Goal: Check status: Check status

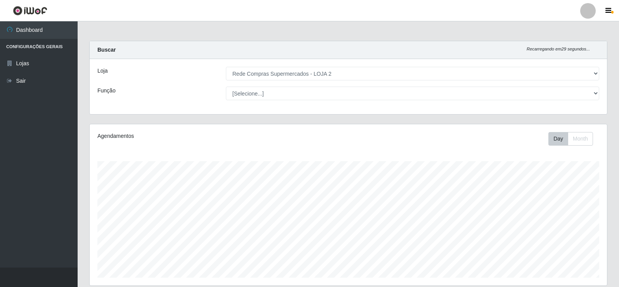
select select "161"
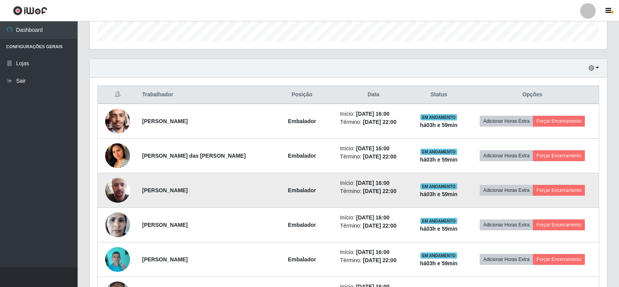
scroll to position [194, 0]
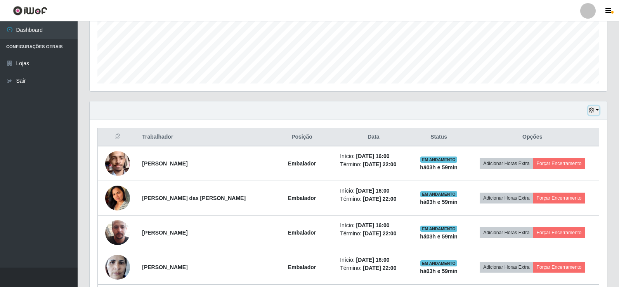
click at [597, 111] on button "button" at bounding box center [594, 110] width 11 height 9
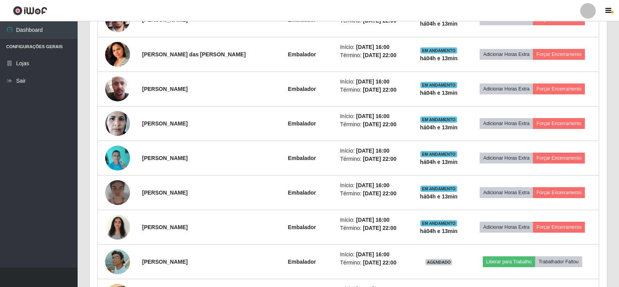
scroll to position [427, 0]
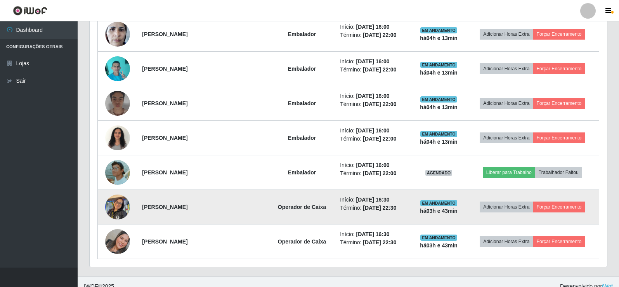
click at [108, 208] on img at bounding box center [117, 206] width 25 height 33
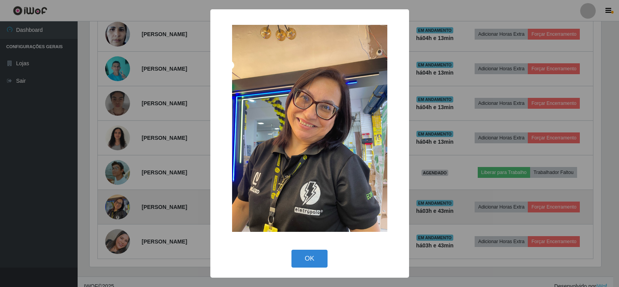
scroll to position [161, 514]
click at [108, 208] on div "× OK Cancel" at bounding box center [310, 143] width 621 height 287
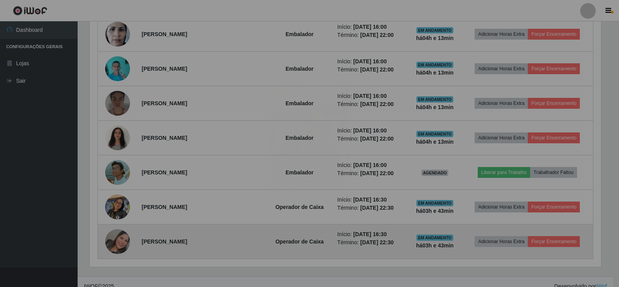
scroll to position [161, 518]
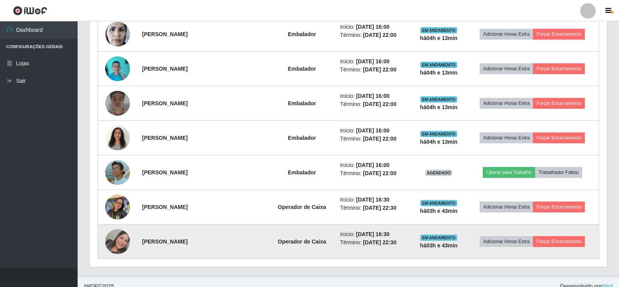
click at [116, 244] on img at bounding box center [117, 241] width 25 height 25
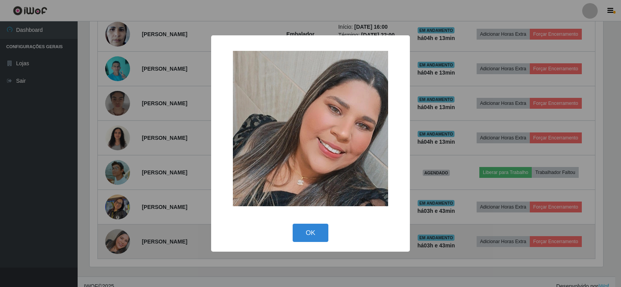
click at [116, 244] on div "× OK Cancel" at bounding box center [310, 143] width 621 height 287
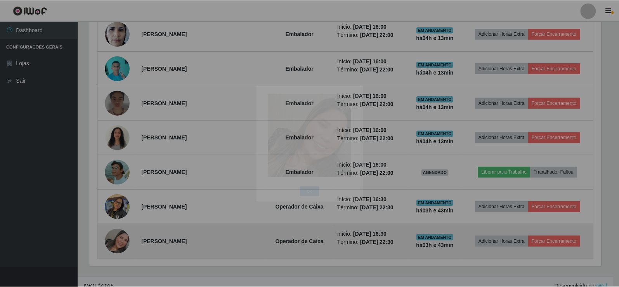
scroll to position [161, 518]
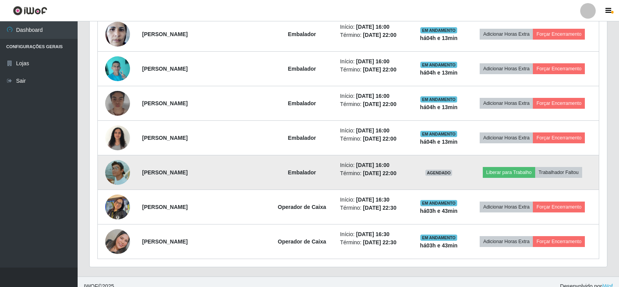
click at [121, 165] on img at bounding box center [117, 172] width 25 height 25
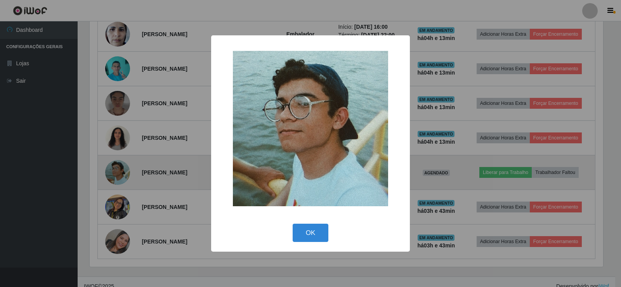
click at [121, 165] on div "× OK Cancel" at bounding box center [310, 143] width 621 height 287
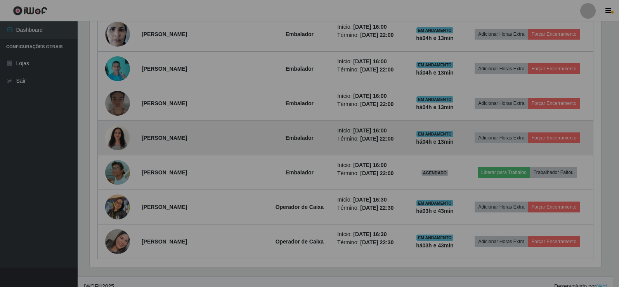
scroll to position [161, 518]
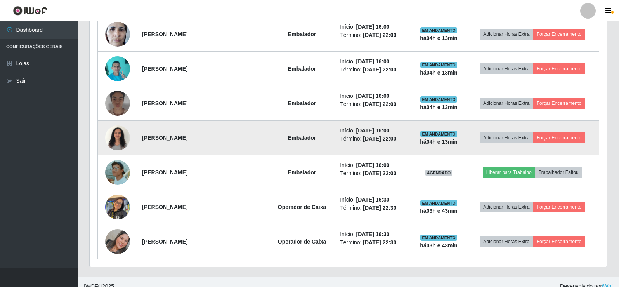
click at [123, 135] on img at bounding box center [117, 137] width 25 height 33
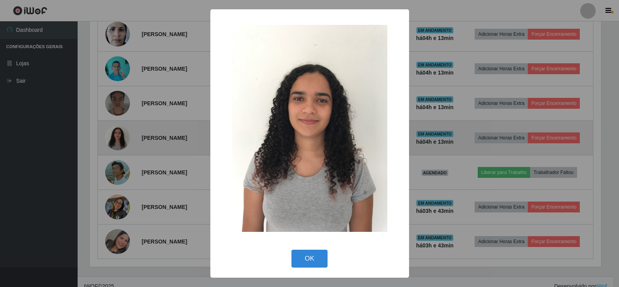
scroll to position [161, 514]
click at [123, 135] on div "× OK Cancel" at bounding box center [310, 143] width 621 height 287
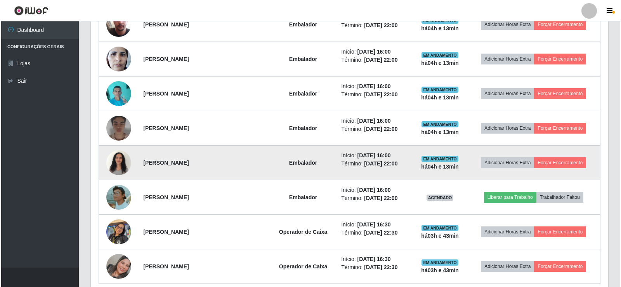
scroll to position [388, 0]
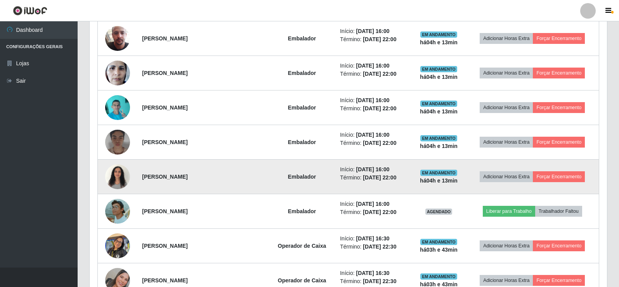
click at [123, 135] on img at bounding box center [117, 142] width 25 height 31
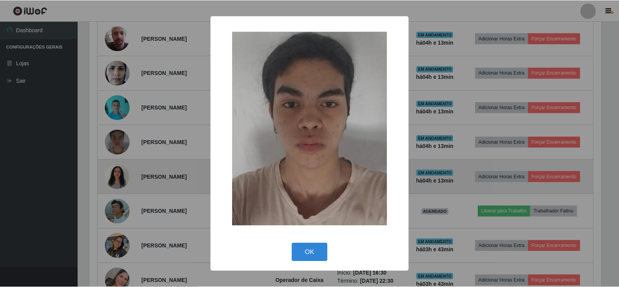
scroll to position [161, 514]
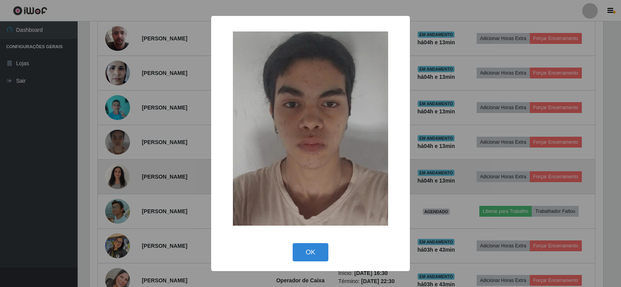
click at [123, 135] on div "× OK Cancel" at bounding box center [310, 143] width 621 height 287
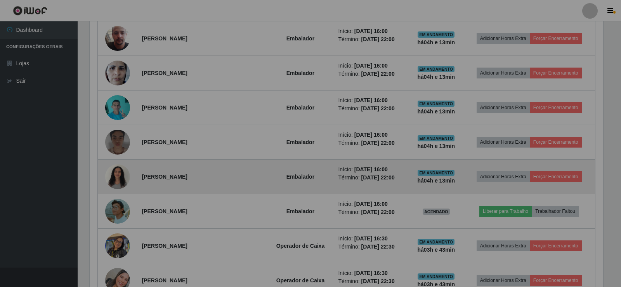
scroll to position [161, 518]
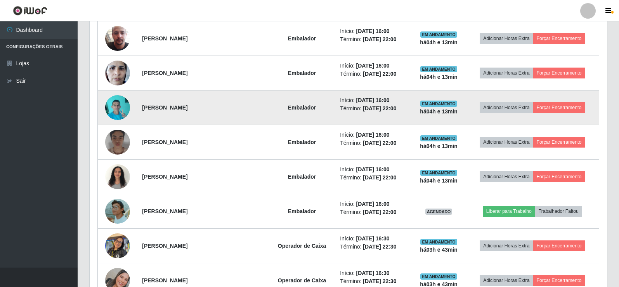
click at [116, 105] on img at bounding box center [117, 107] width 25 height 33
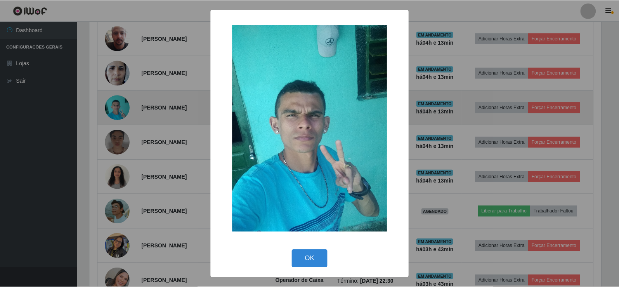
scroll to position [161, 514]
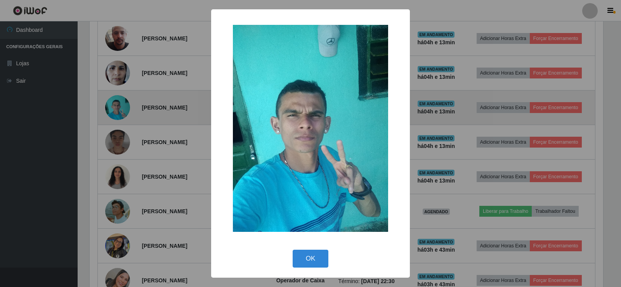
click at [116, 105] on div "× OK Cancel" at bounding box center [310, 143] width 621 height 287
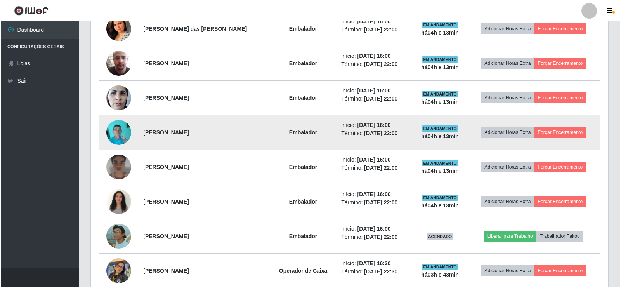
scroll to position [349, 0]
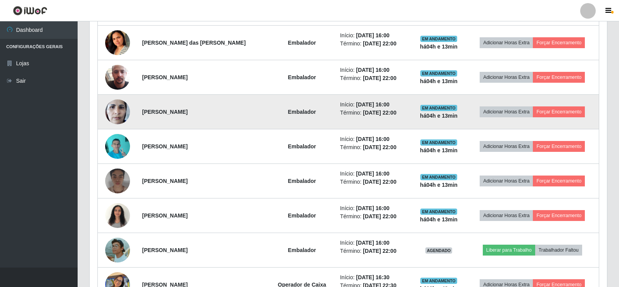
click at [111, 105] on img at bounding box center [117, 111] width 25 height 33
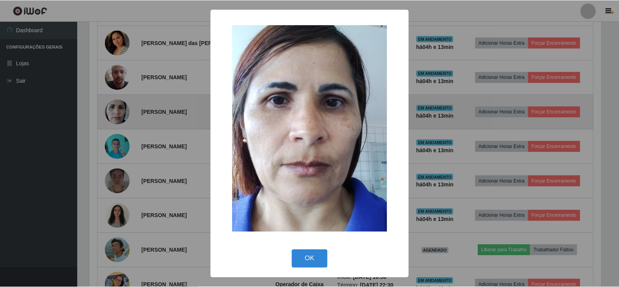
scroll to position [161, 514]
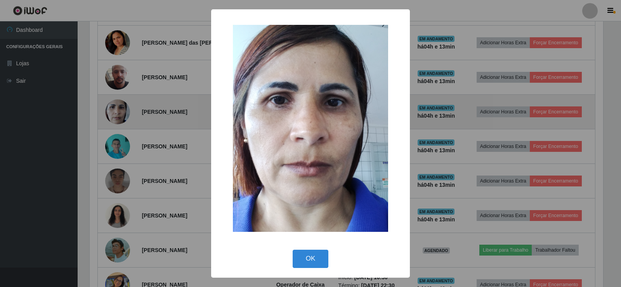
click at [111, 105] on div "× OK Cancel" at bounding box center [310, 143] width 621 height 287
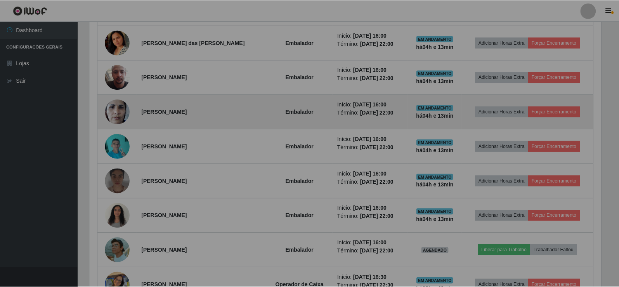
scroll to position [0, 0]
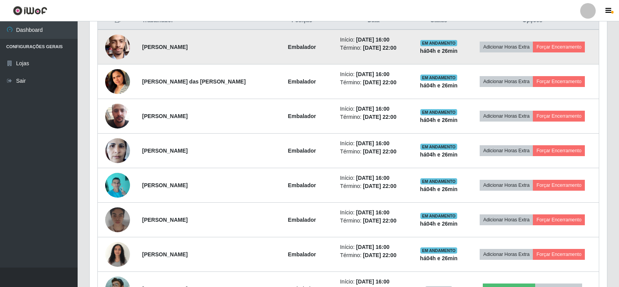
click at [108, 51] on img at bounding box center [117, 46] width 25 height 33
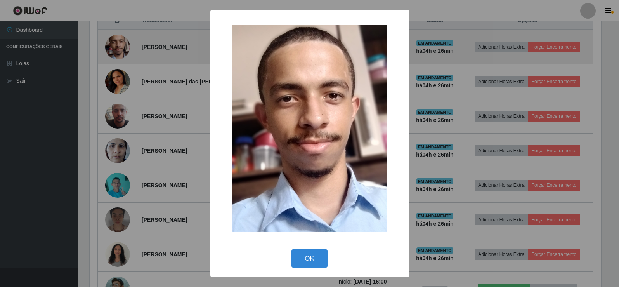
scroll to position [161, 514]
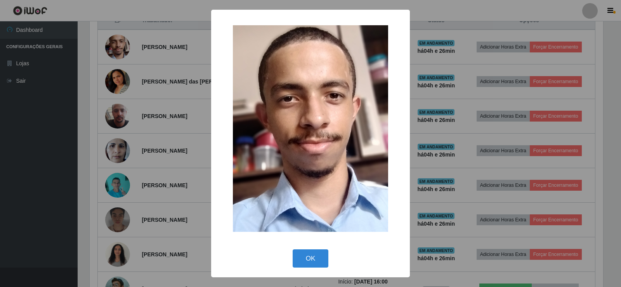
click at [108, 50] on div "× OK Cancel" at bounding box center [310, 143] width 621 height 287
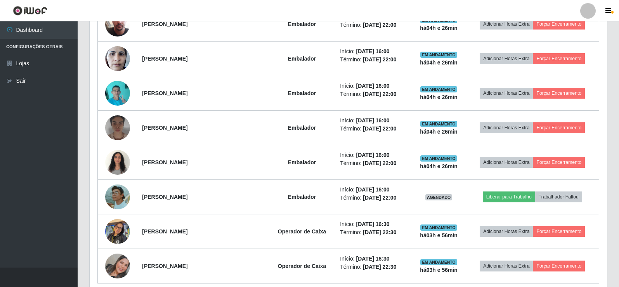
scroll to position [436, 0]
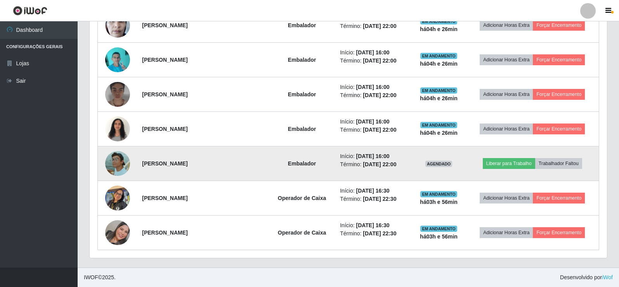
click at [121, 162] on img at bounding box center [117, 163] width 25 height 25
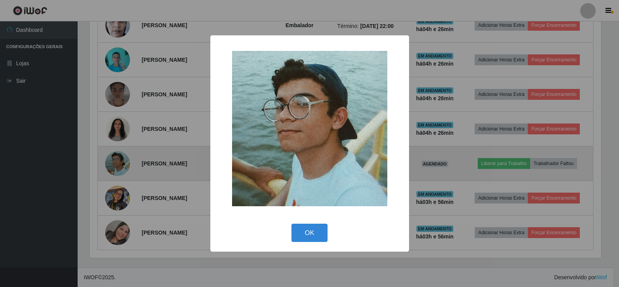
scroll to position [161, 514]
click at [121, 162] on div "× OK Cancel" at bounding box center [310, 143] width 621 height 287
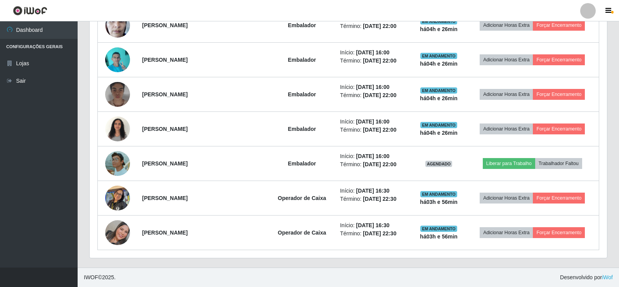
scroll to position [161, 518]
